Goal: Use online tool/utility: Utilize a website feature to perform a specific function

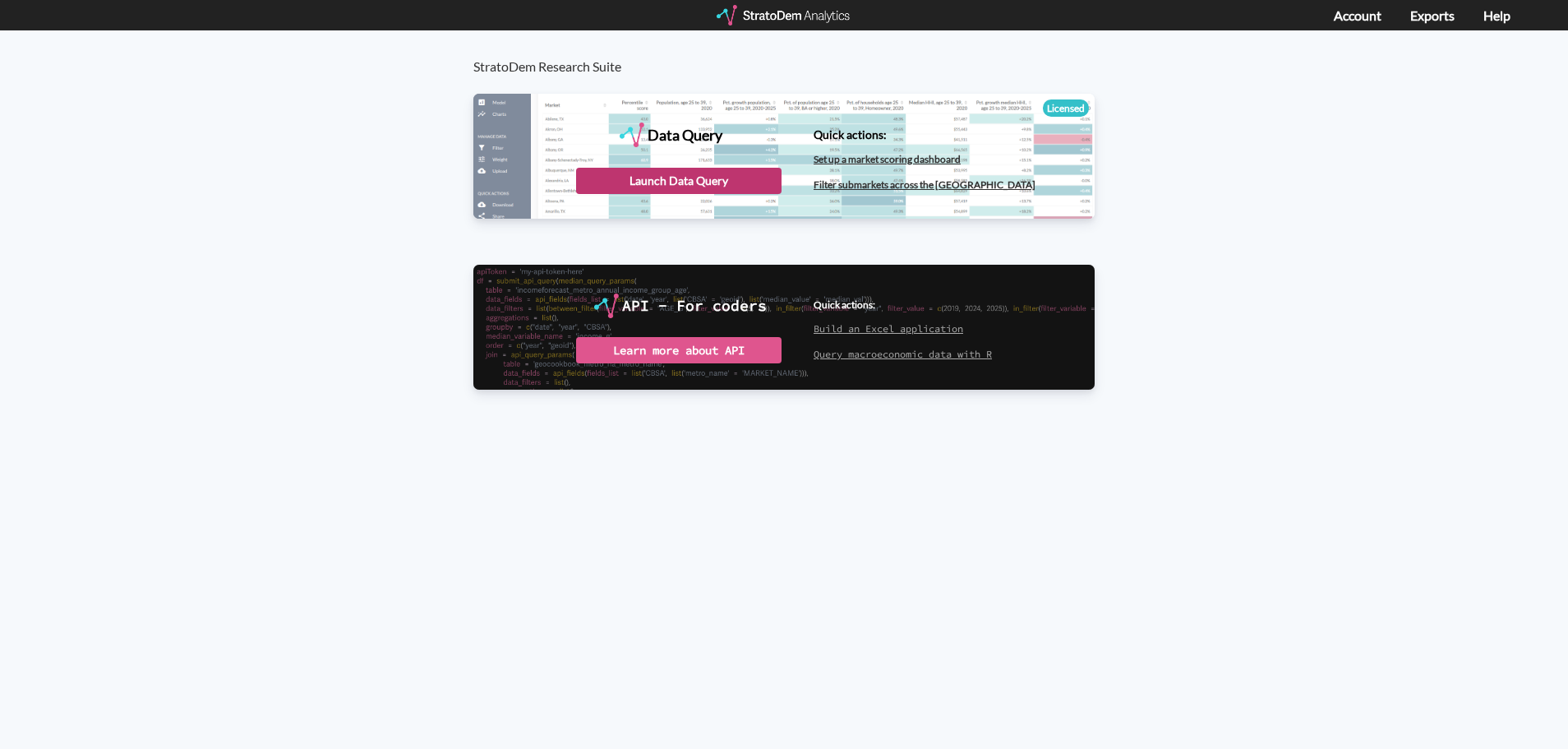
click at [698, 186] on div "Launch Data Query" at bounding box center [679, 181] width 206 height 26
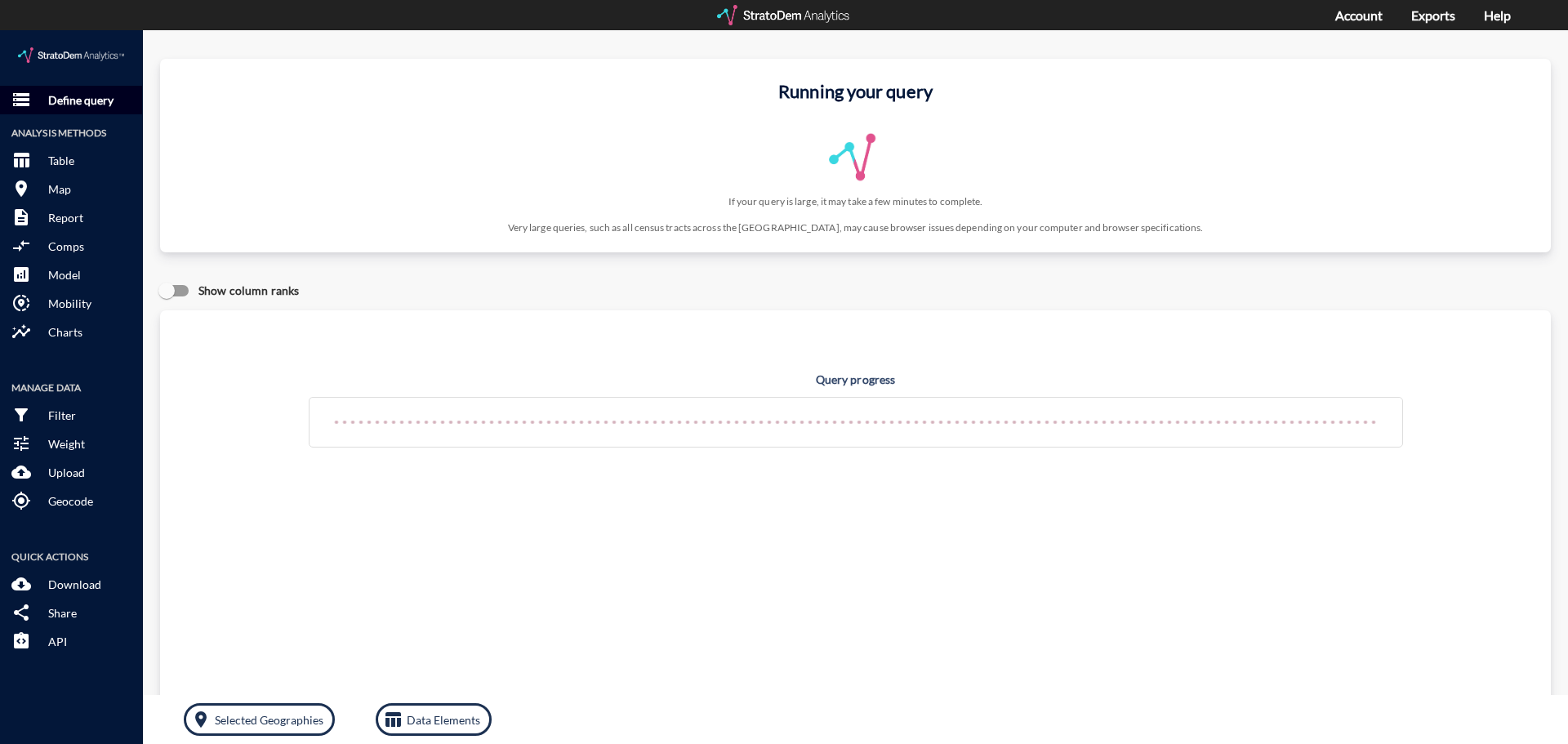
click button "storage Define query"
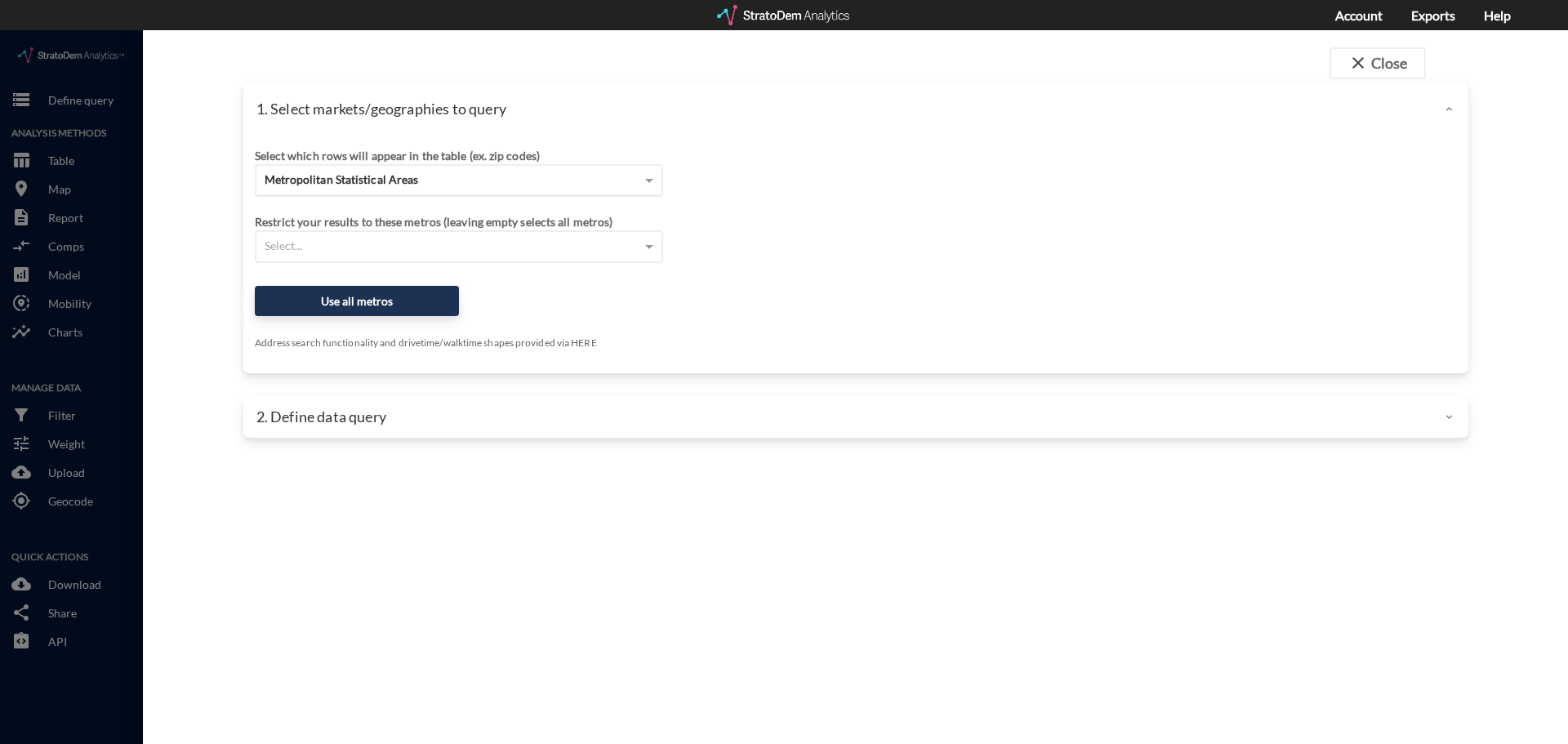
click span "Metropolitan Statistical Areas"
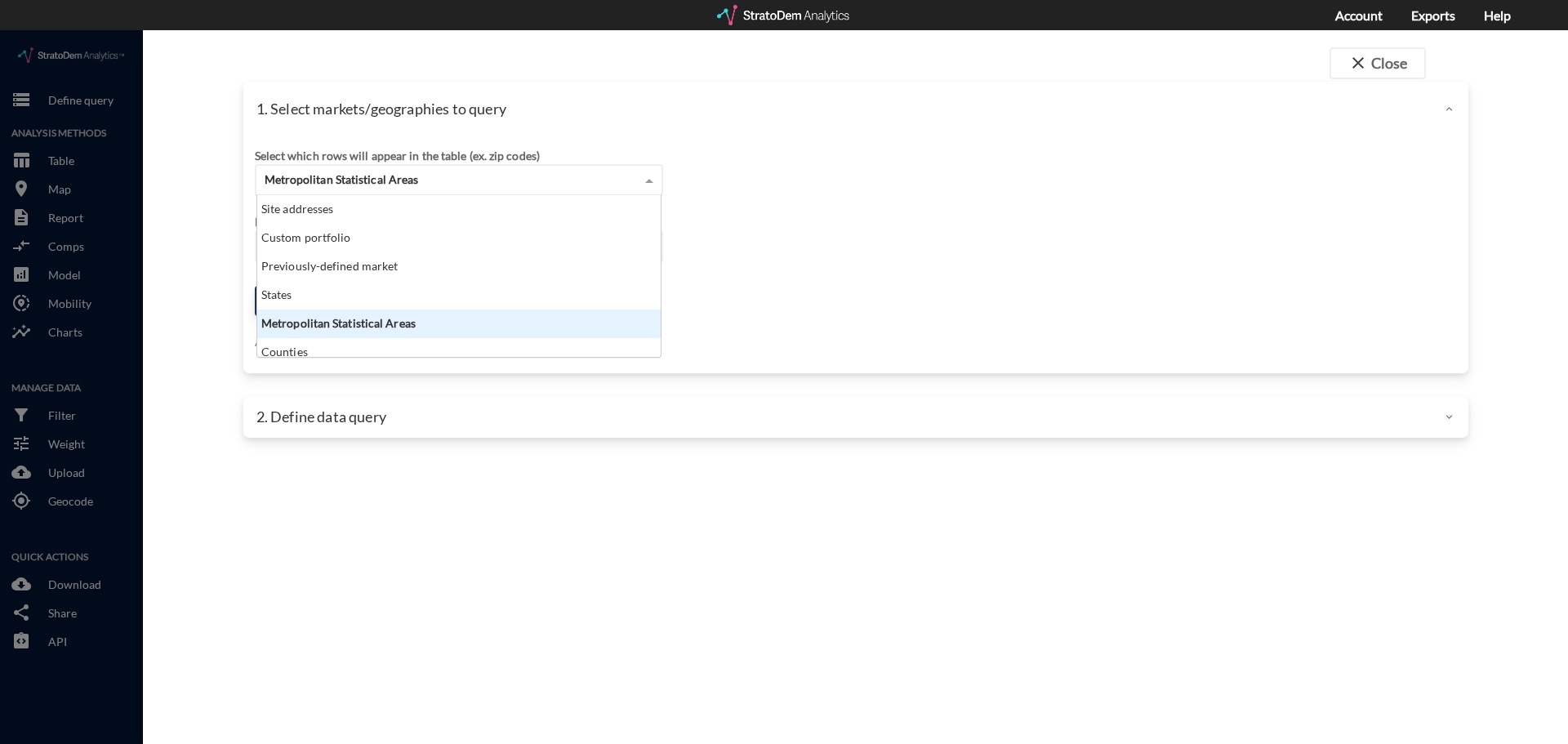
scroll to position [150, 393]
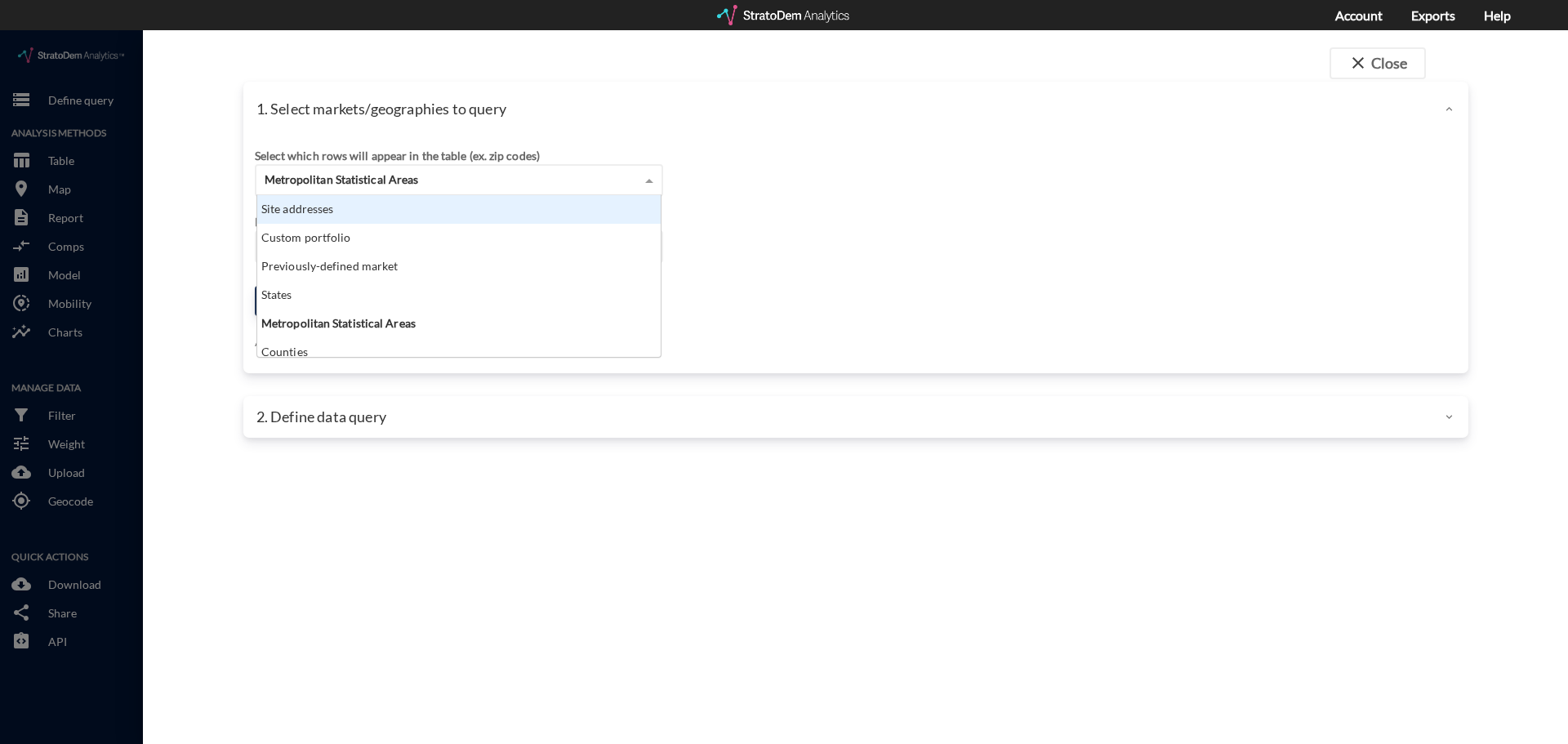
click div "Site addresses"
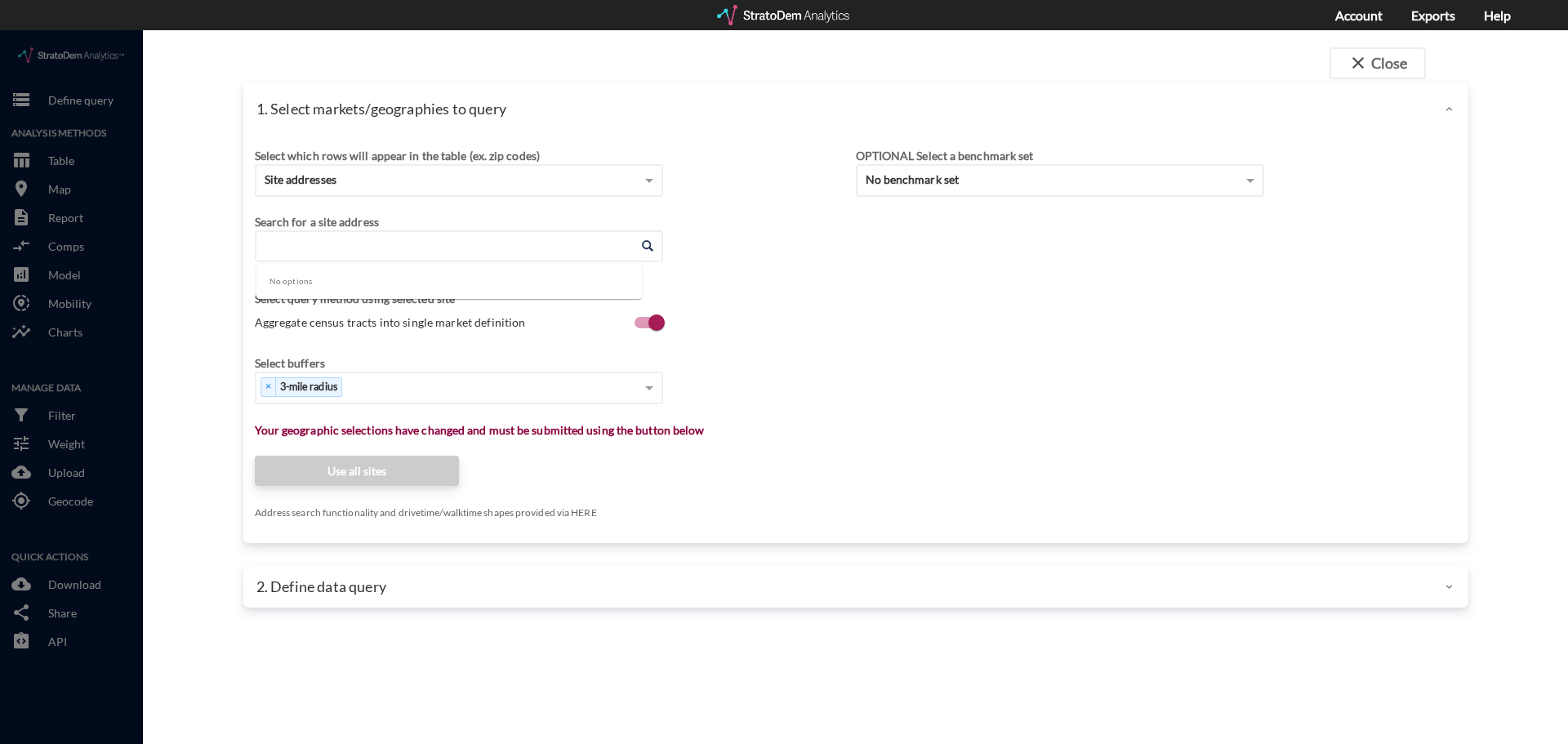
click input "Enter an address"
paste input "3640 Harmony Commons Dr, Spring, TX 77386"
click li "3640 Harmony Commons Dr, Spring, Texas"
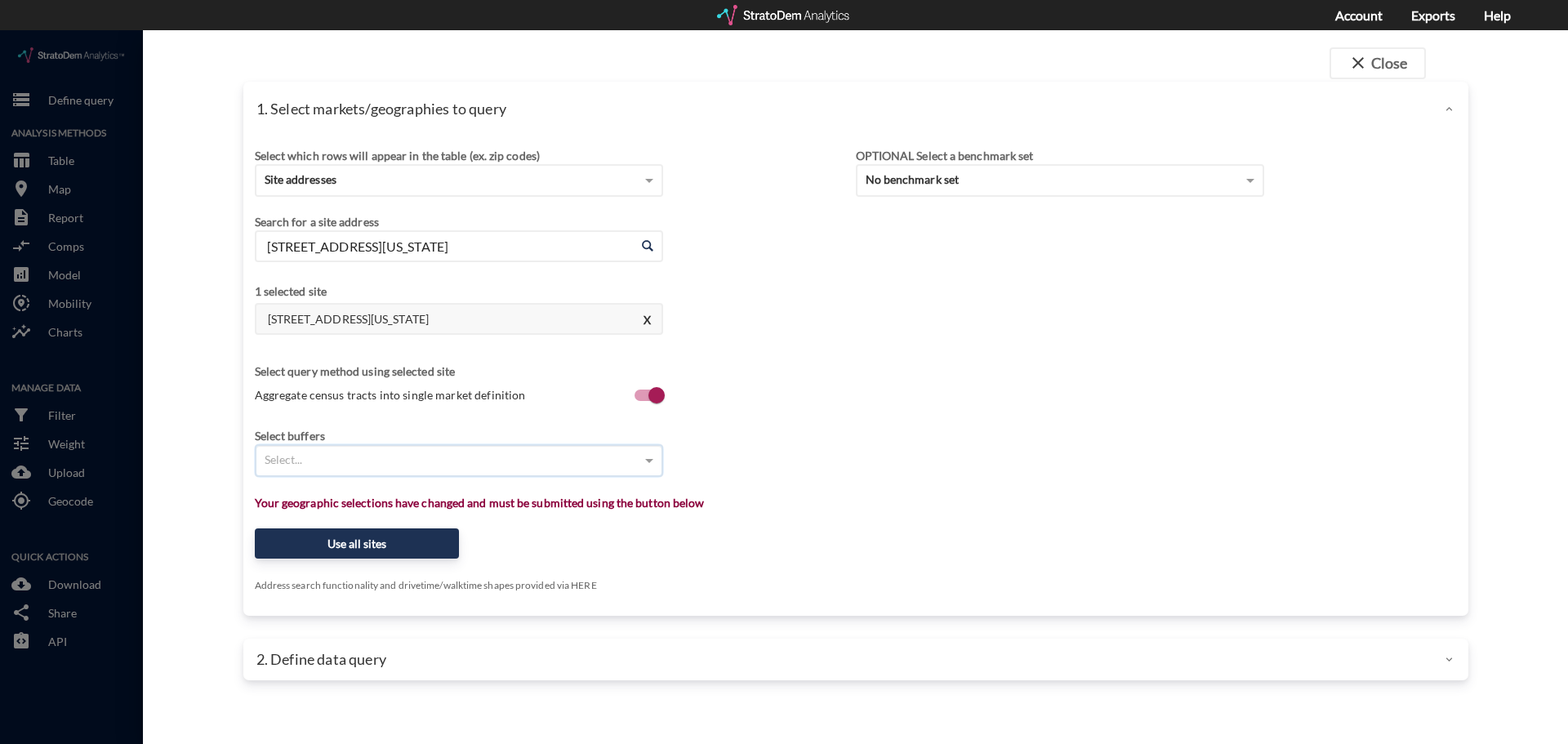
click div "Select..."
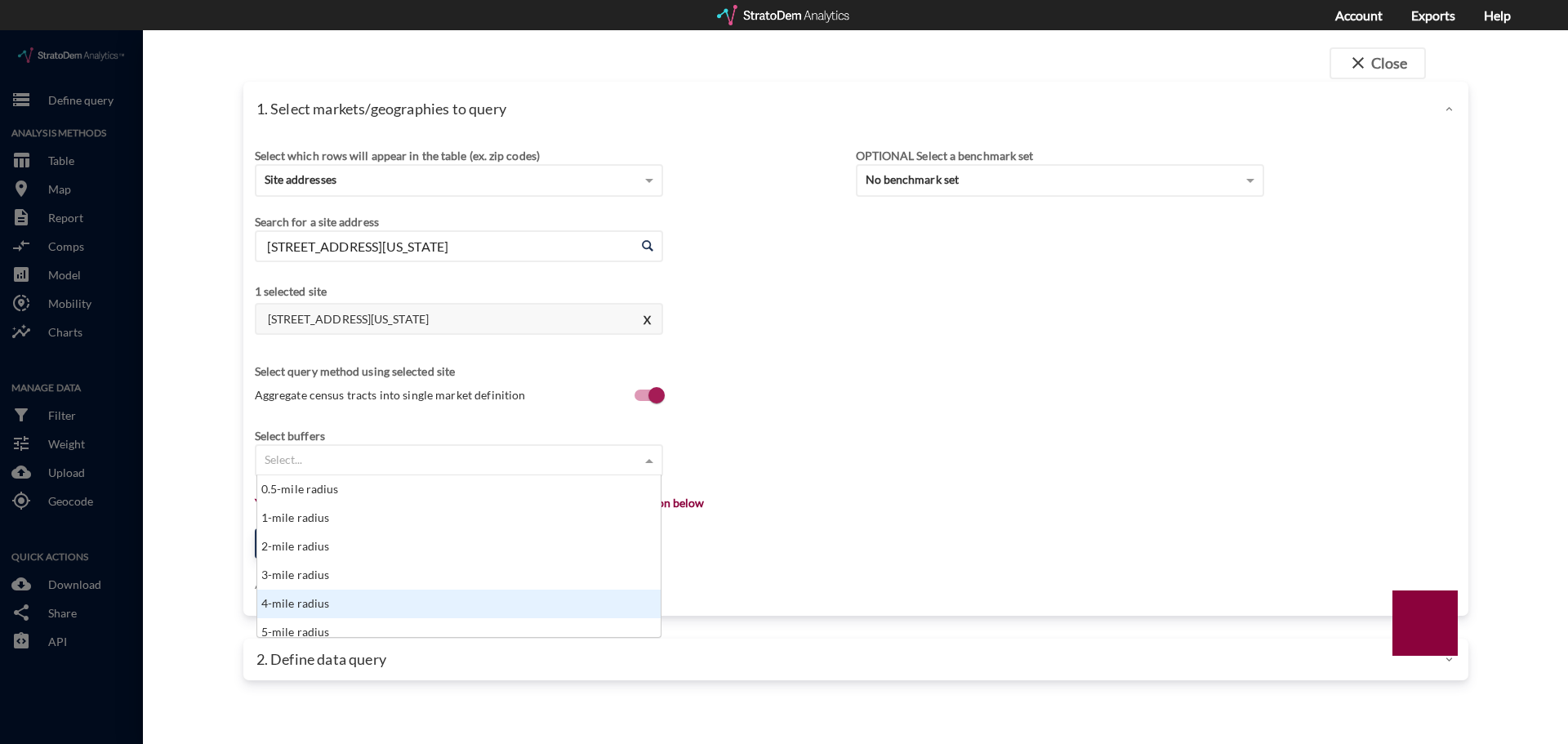
scroll to position [8, 0]
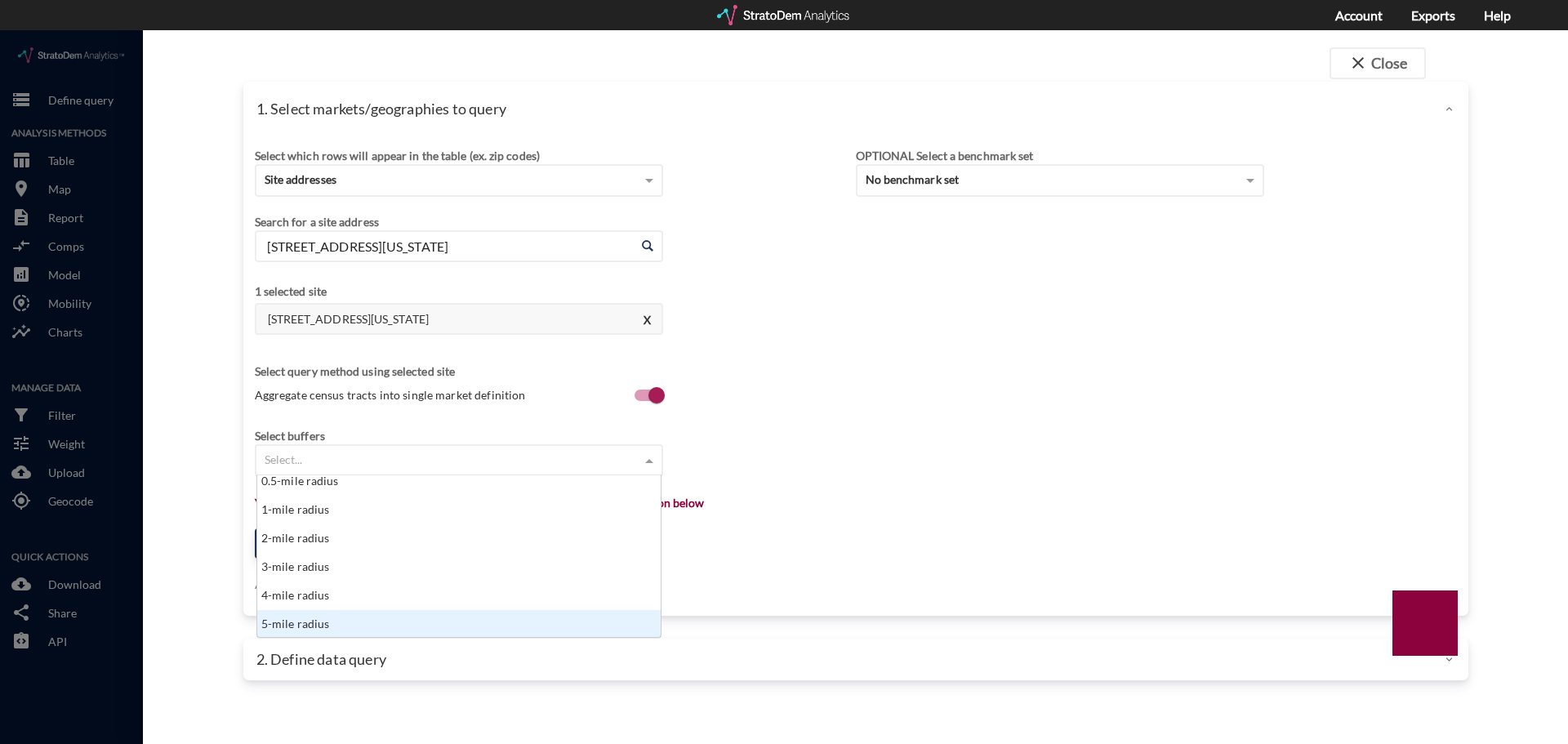
click div "5-mile radius"
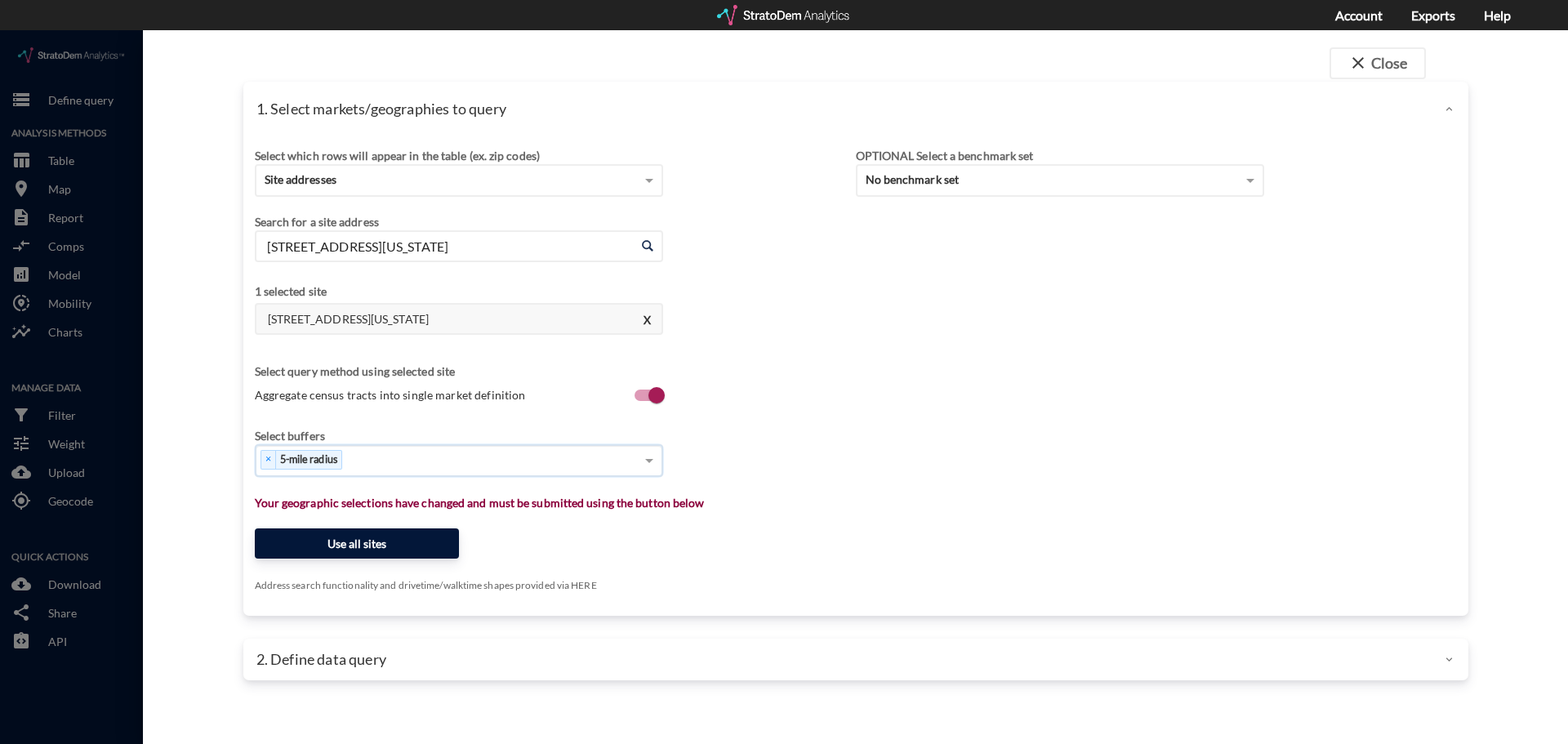
click button "Use all sites"
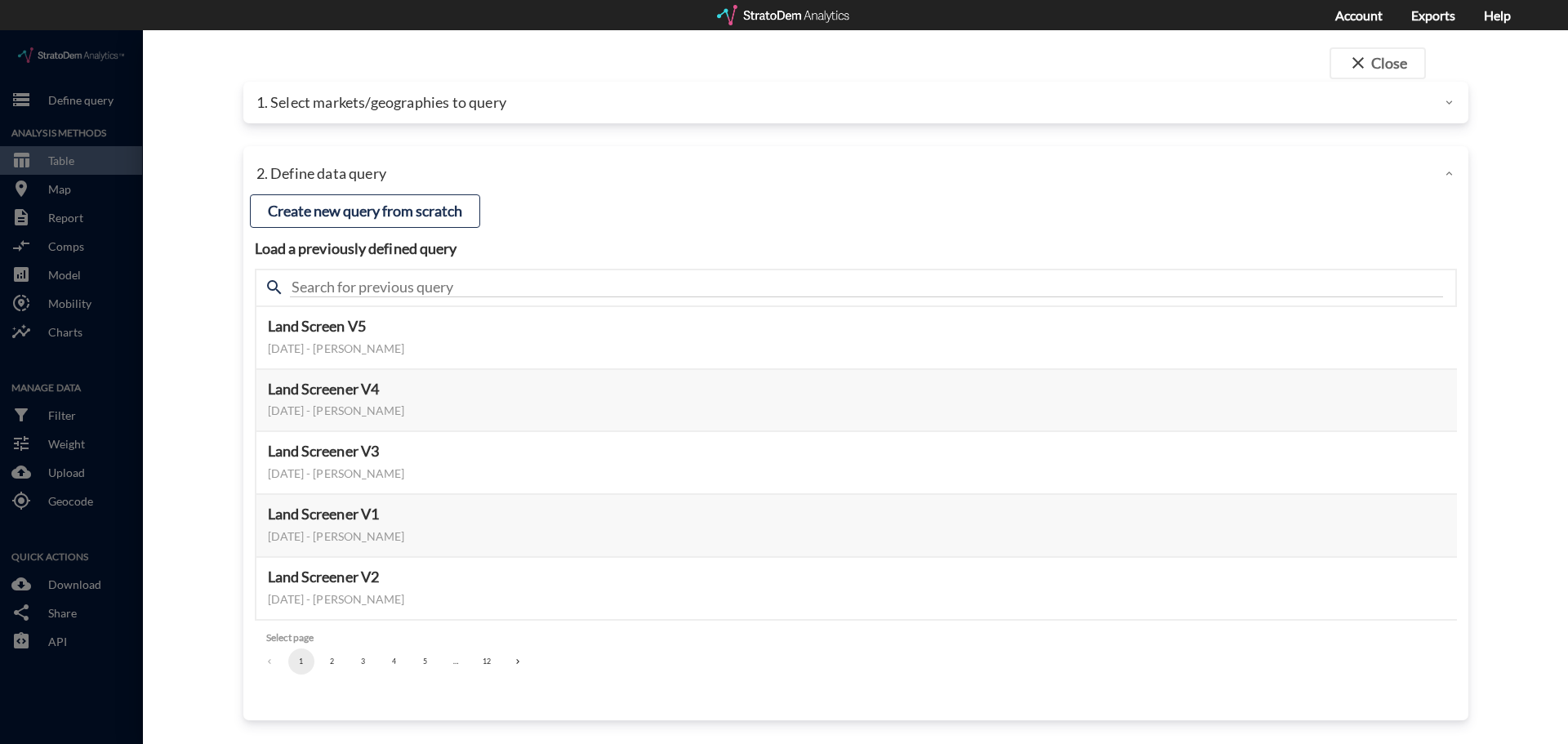
click div "1. Select markets/geographies to query"
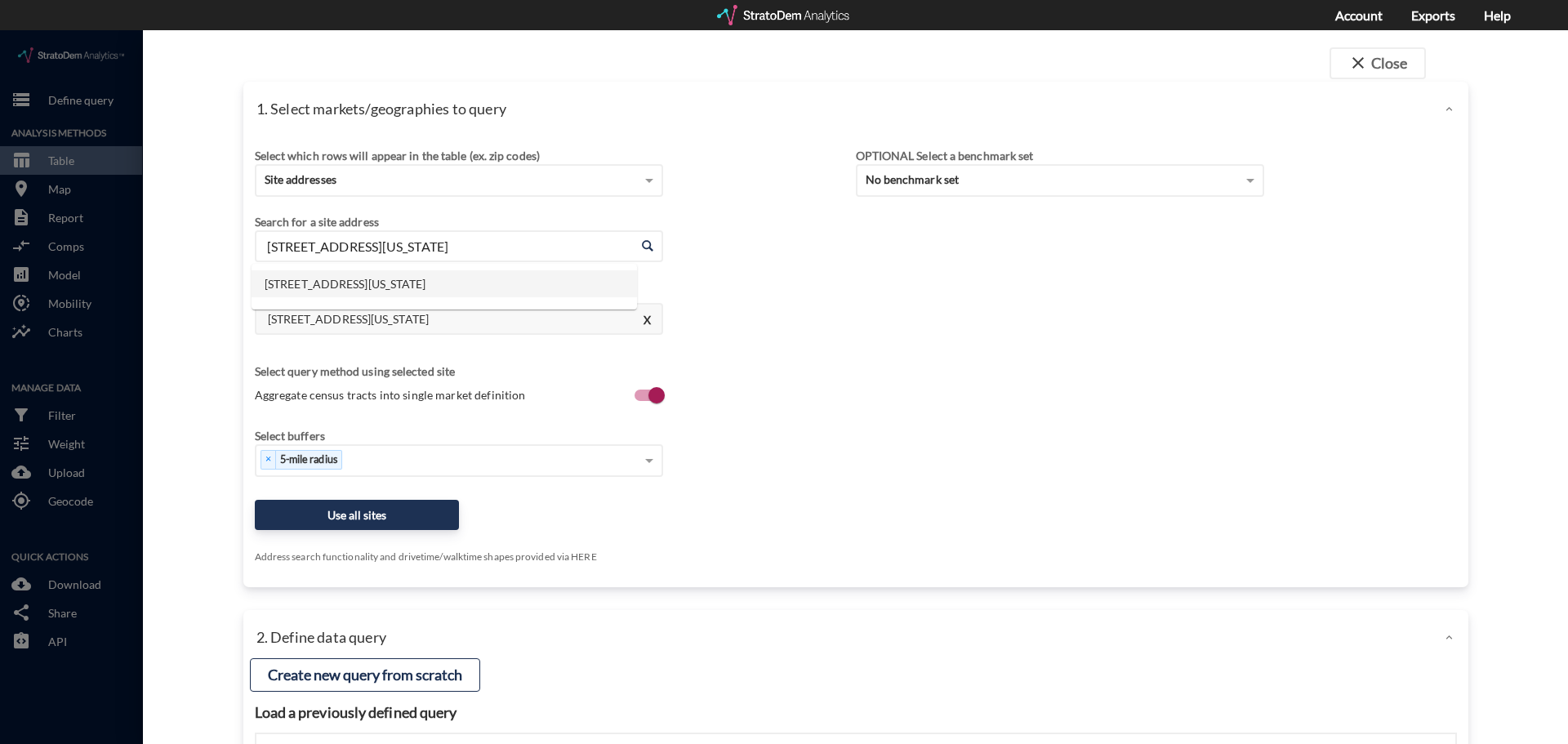
click input "3640 Harmony Commons Dr, Spring, Texas"
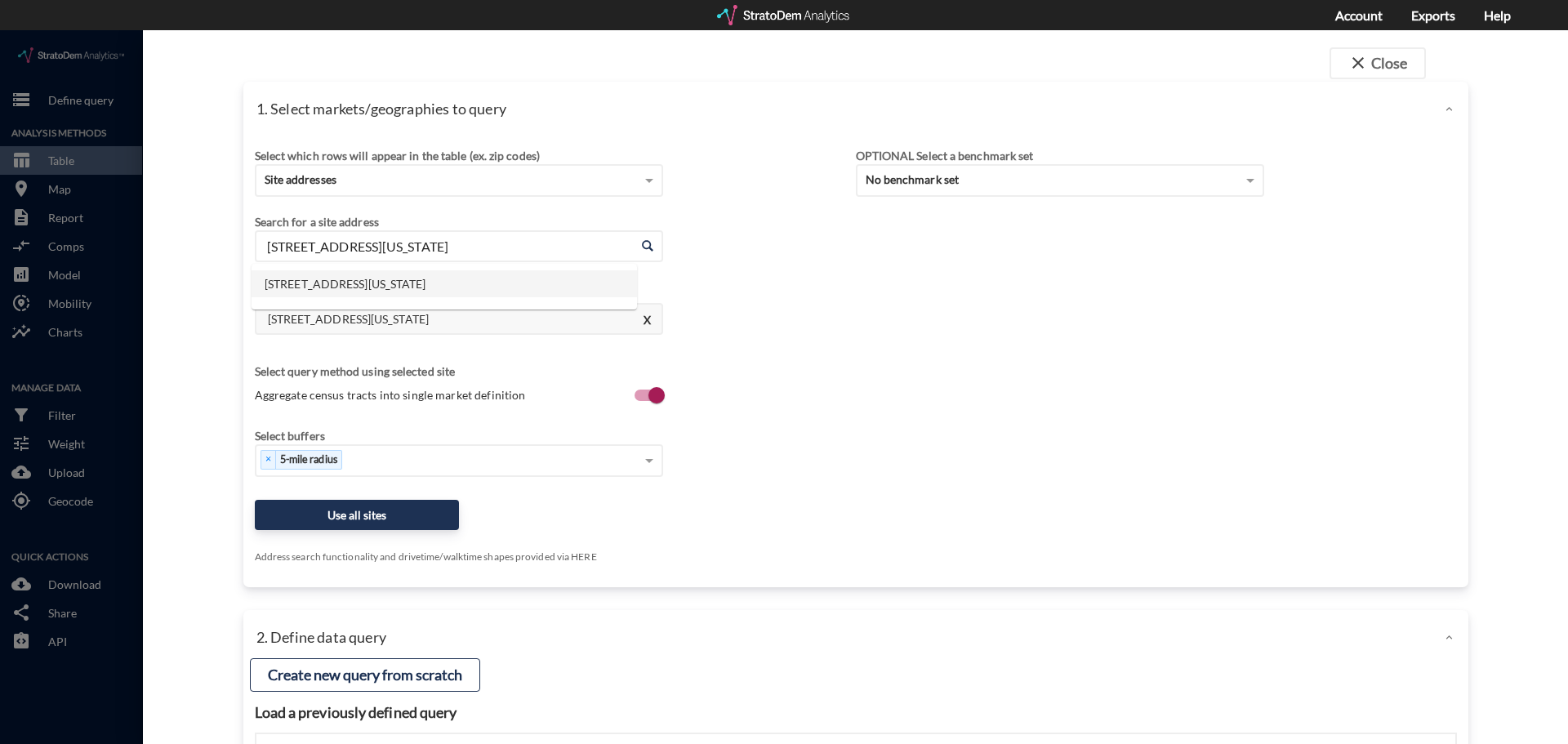
paste input "18021 Eagle Springs Pkwy, Humble, TX 77346"
click li "18021 Eagle Springs Pkwy, Humble, Texas"
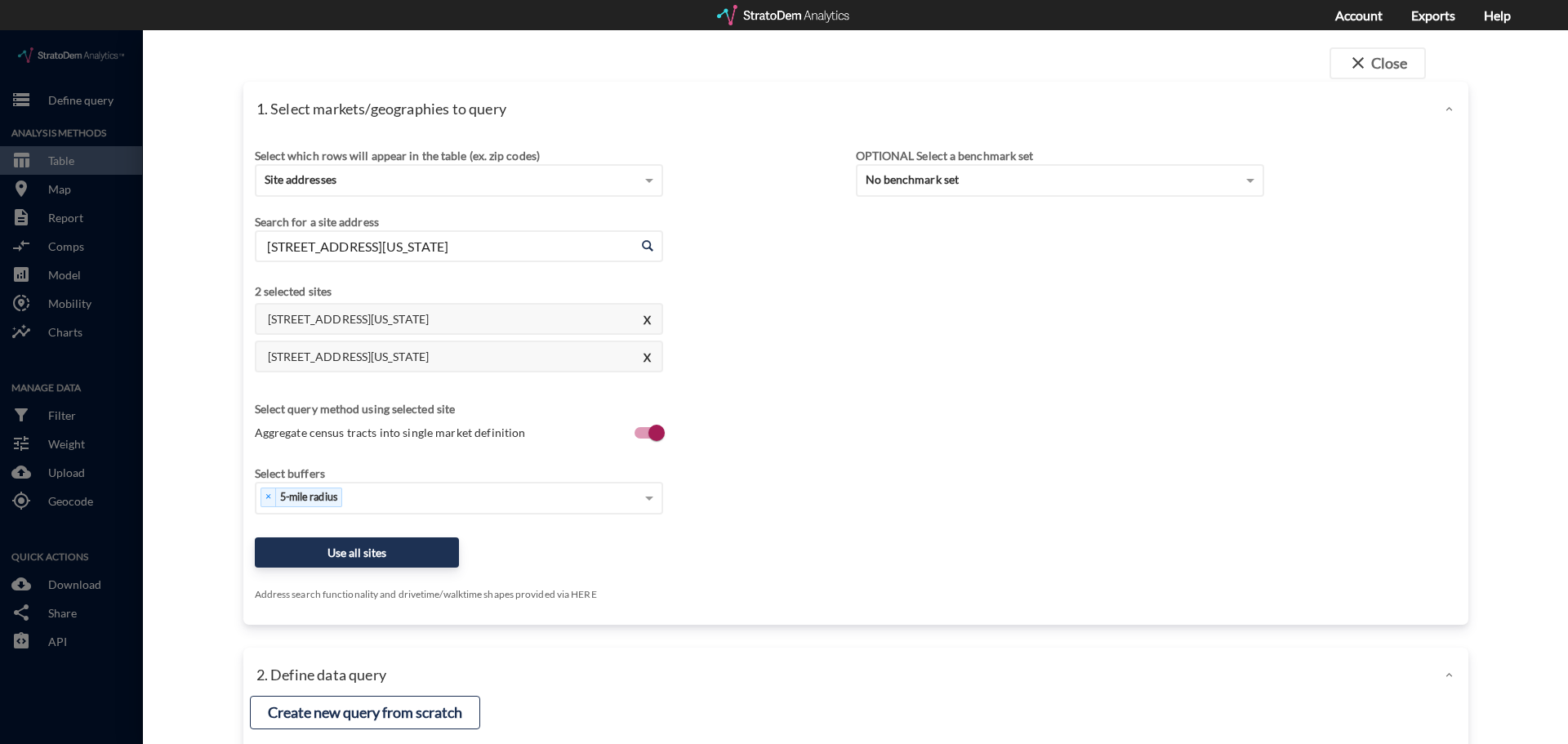
click input "18021 Eagle Springs Pkwy, Humble, Texas"
paste input "5353 Space Center Blvd, Pasadena, TX 77505"
click li "5353 Space Center Blvd, Pasadena, Texas"
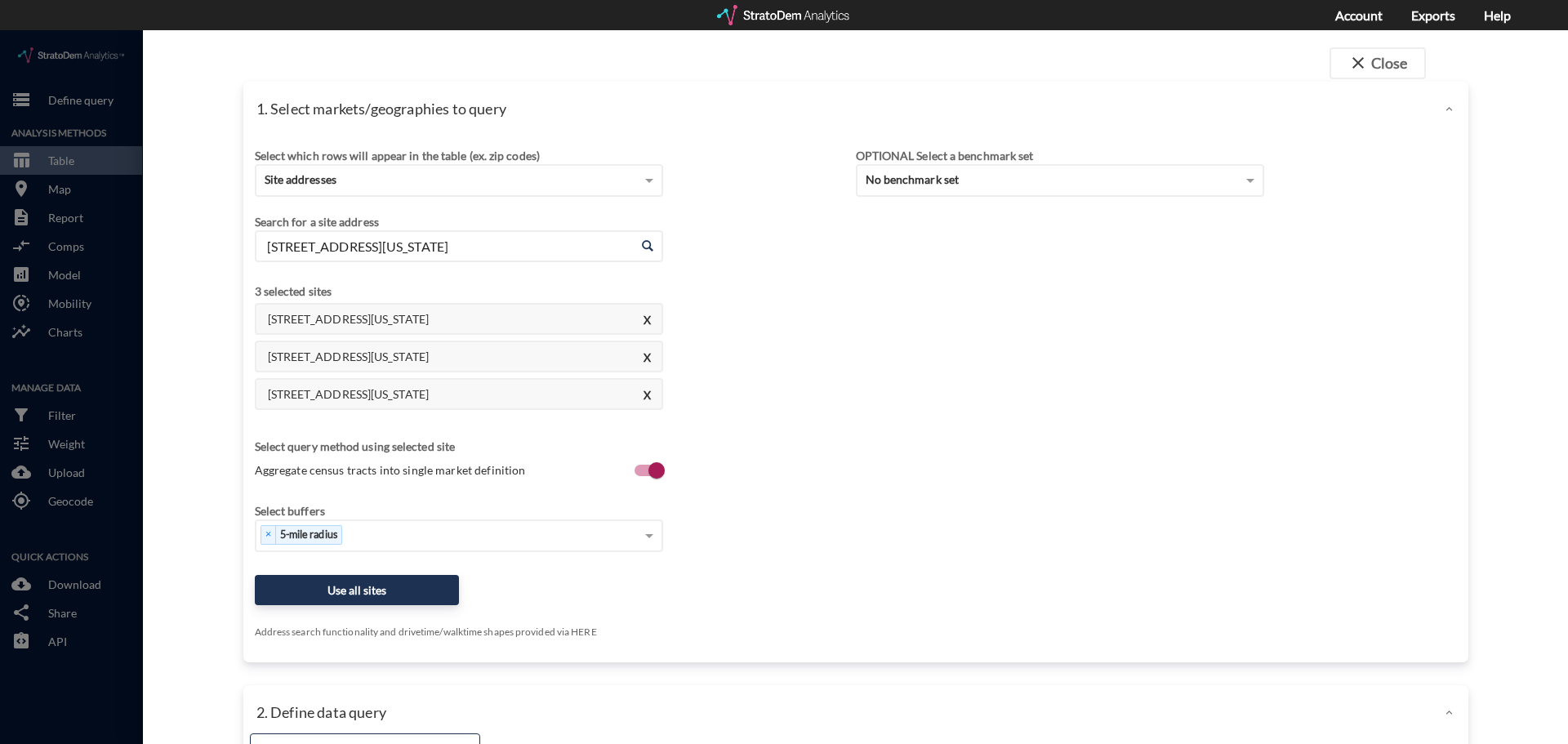
type input "5353 Space Center Blvd, Pasadena, Texas"
click div "Select which rows will appear in the table (ex. zip codes) Site addresses Selec…"
click button "Use all sites"
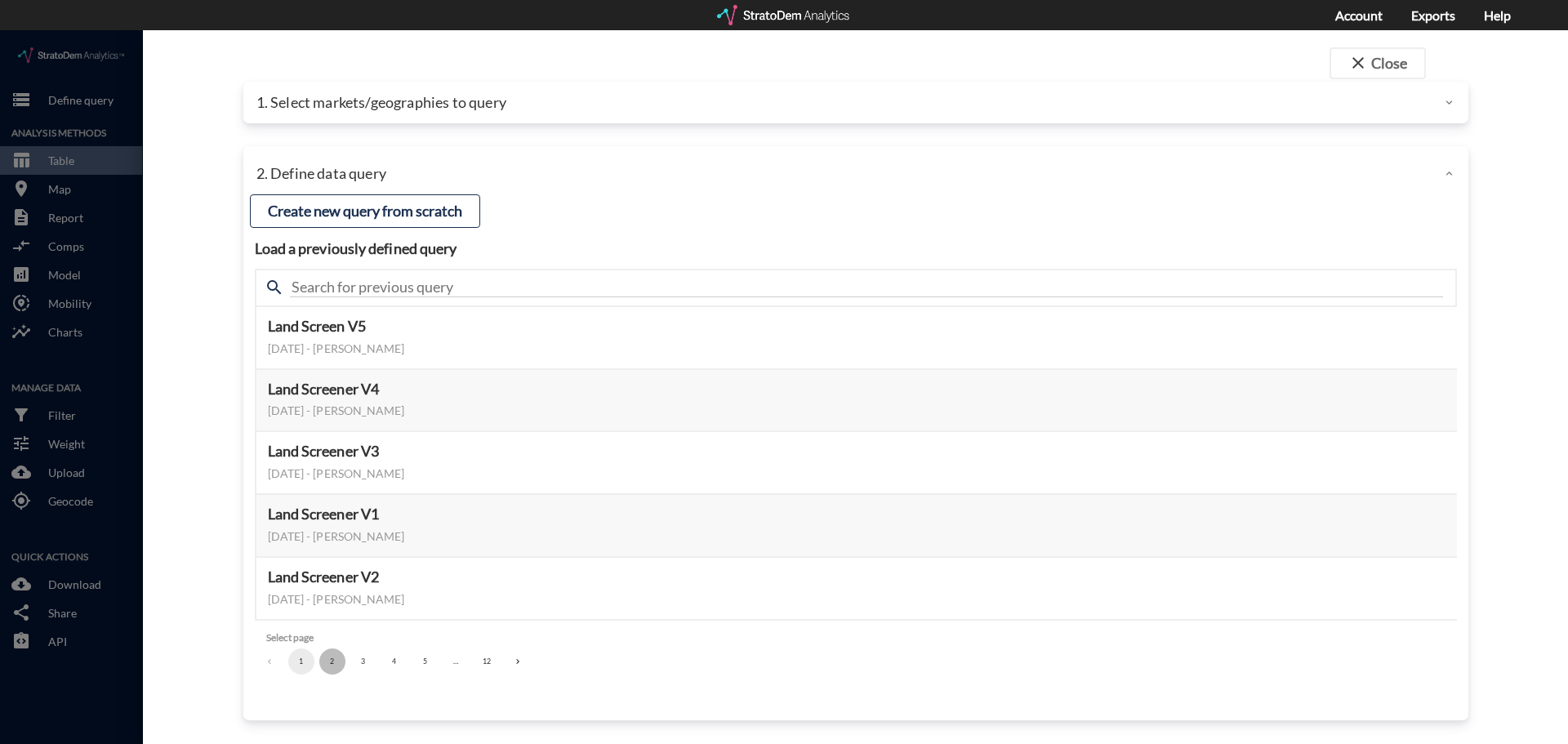
click button "2"
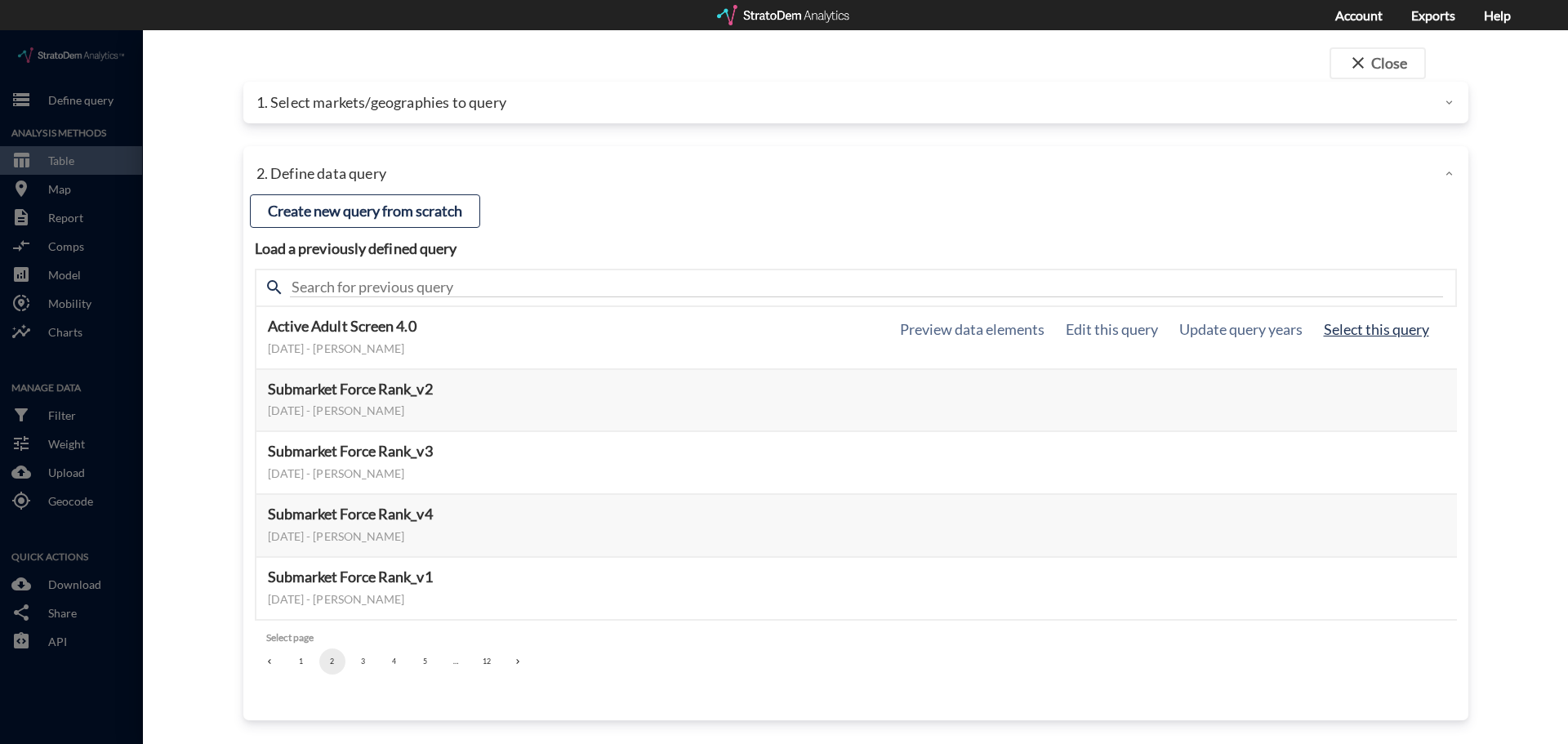
click button "Select this query"
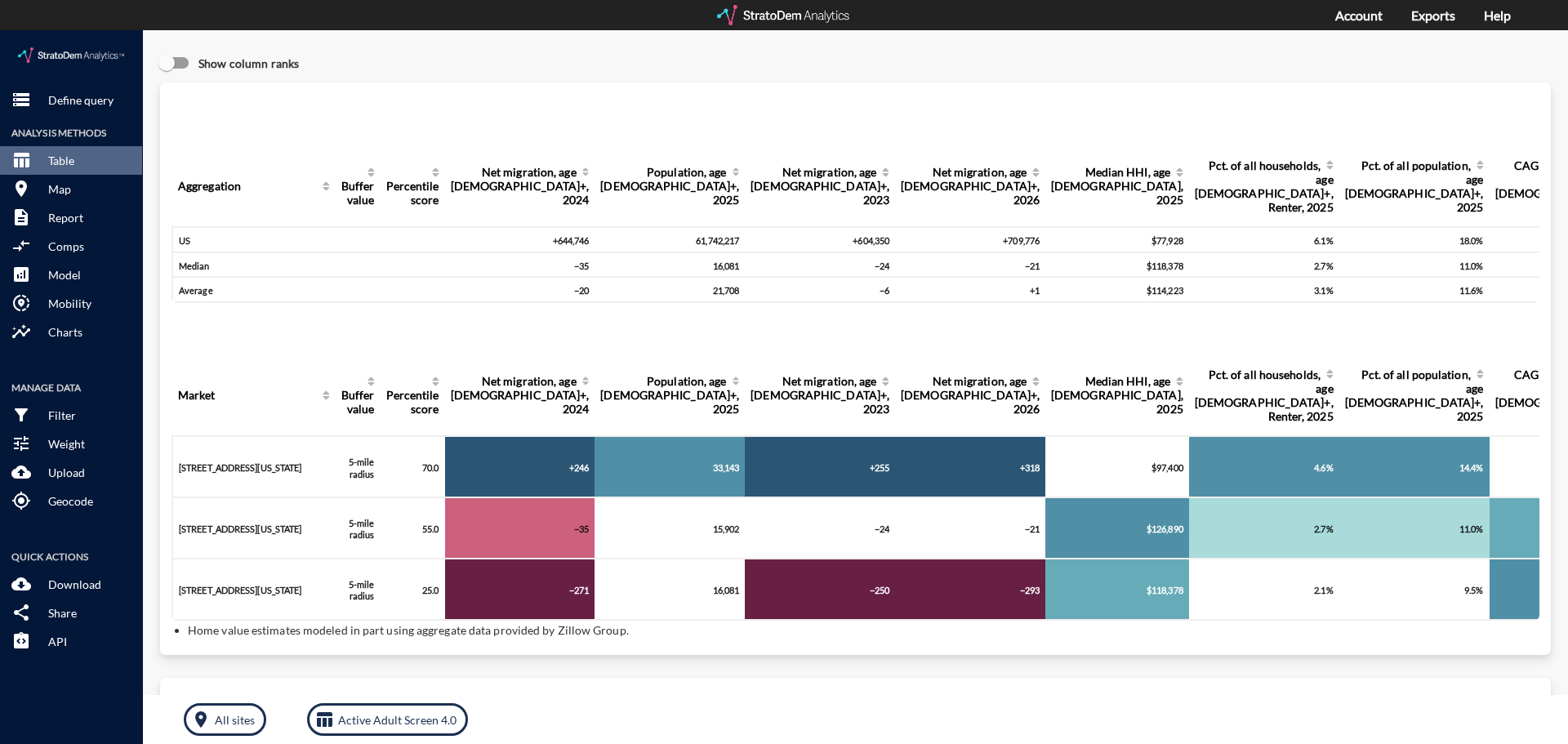
scroll to position [82, 0]
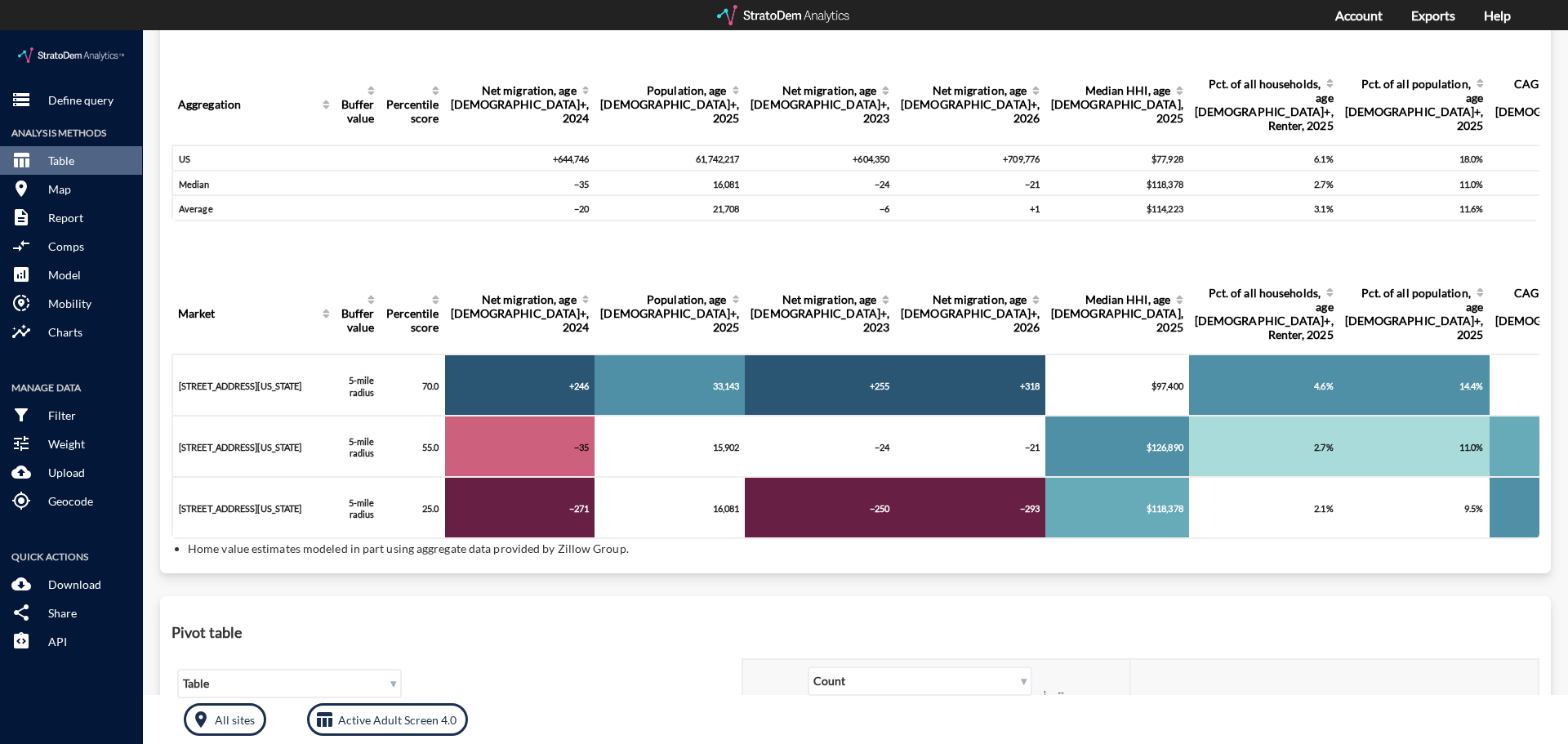
click td "5353 Space Center Blvd, Pasadena, Texas"
